Goal: Task Accomplishment & Management: Complete application form

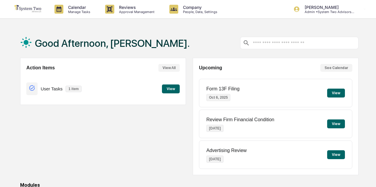
click at [171, 88] on button "View" at bounding box center [171, 88] width 18 height 9
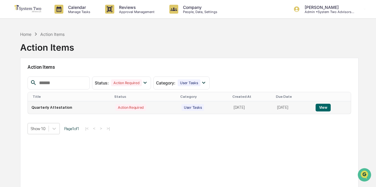
click at [326, 105] on button "View" at bounding box center [323, 108] width 15 height 8
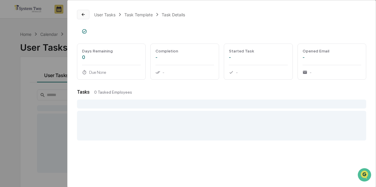
click at [80, 14] on button at bounding box center [83, 14] width 12 height 9
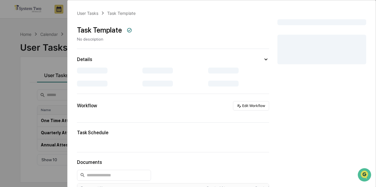
click at [44, 101] on div "User Tasks Task Template Task Template No description Details Workflow Edit Wor…" at bounding box center [188, 93] width 376 height 187
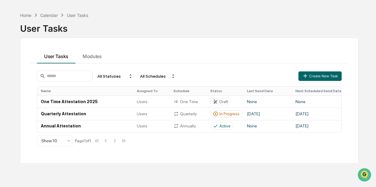
scroll to position [28, 0]
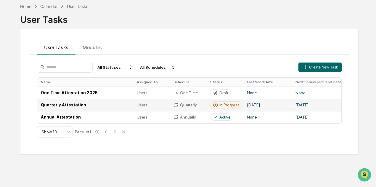
click at [225, 106] on div "In Progress" at bounding box center [229, 104] width 20 height 5
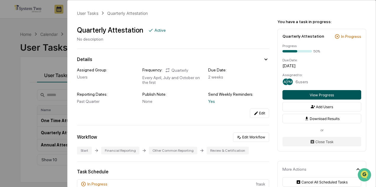
click at [318, 94] on button "View Progress" at bounding box center [322, 94] width 79 height 9
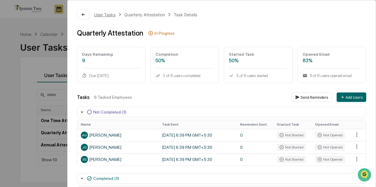
click at [106, 15] on div "User Tasks" at bounding box center [104, 14] width 21 height 5
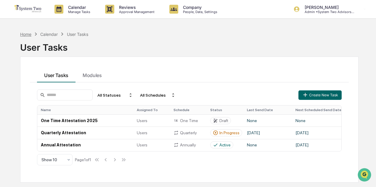
click at [23, 33] on div "Home" at bounding box center [25, 34] width 11 height 5
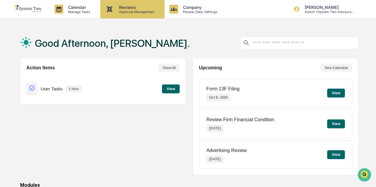
click at [146, 9] on p "Reviews" at bounding box center [135, 7] width 43 height 5
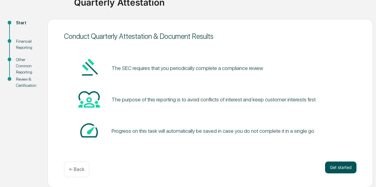
click at [337, 166] on button "Get started" at bounding box center [340, 167] width 31 height 12
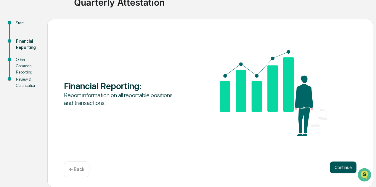
click at [338, 164] on button "Continue" at bounding box center [343, 167] width 27 height 12
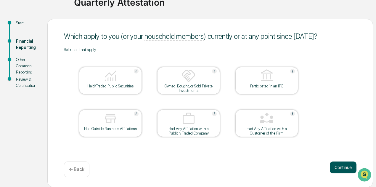
click at [341, 167] on button "Continue" at bounding box center [343, 167] width 27 height 12
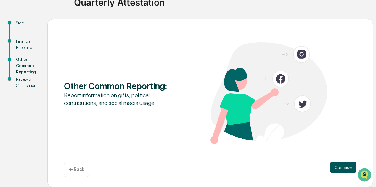
click at [339, 166] on button "Continue" at bounding box center [343, 167] width 27 height 12
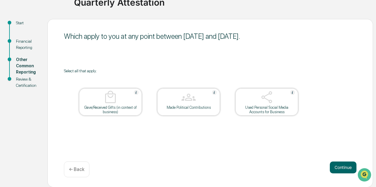
click at [339, 166] on button "Continue" at bounding box center [343, 167] width 27 height 12
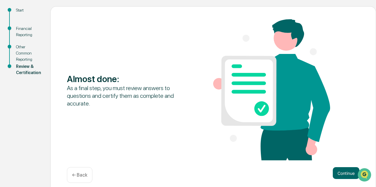
scroll to position [70, 0]
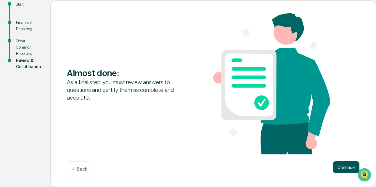
drag, startPoint x: 346, startPoint y: 174, endPoint x: 344, endPoint y: 171, distance: 3.5
click at [345, 174] on div "Continue ← Back" at bounding box center [213, 169] width 293 height 16
click at [344, 171] on button "Continue" at bounding box center [346, 167] width 27 height 12
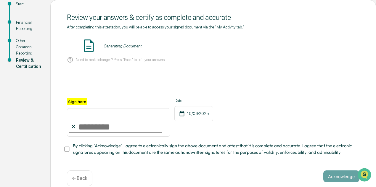
click at [80, 124] on input "Sign here" at bounding box center [118, 122] width 103 height 28
type input "**********"
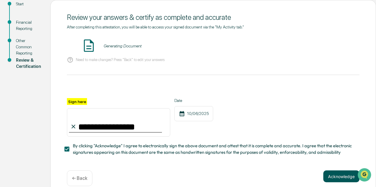
click at [334, 177] on button "Acknowledge" at bounding box center [341, 176] width 36 height 12
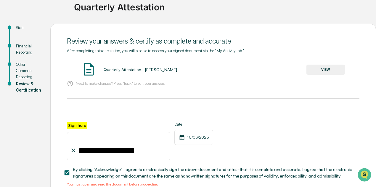
scroll to position [0, 0]
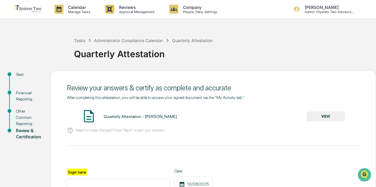
click at [324, 115] on button "VIEW" at bounding box center [326, 116] width 39 height 10
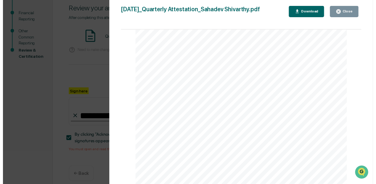
scroll to position [89, 0]
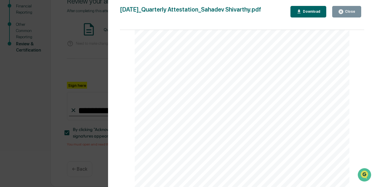
click at [347, 9] on div "Close" at bounding box center [346, 12] width 17 height 6
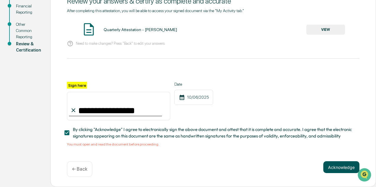
click at [337, 167] on button "Acknowledge" at bounding box center [341, 167] width 36 height 12
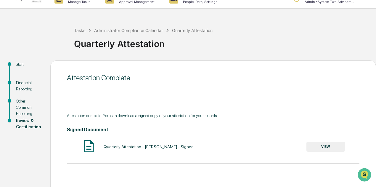
scroll to position [0, 0]
